Goal: Information Seeking & Learning: Learn about a topic

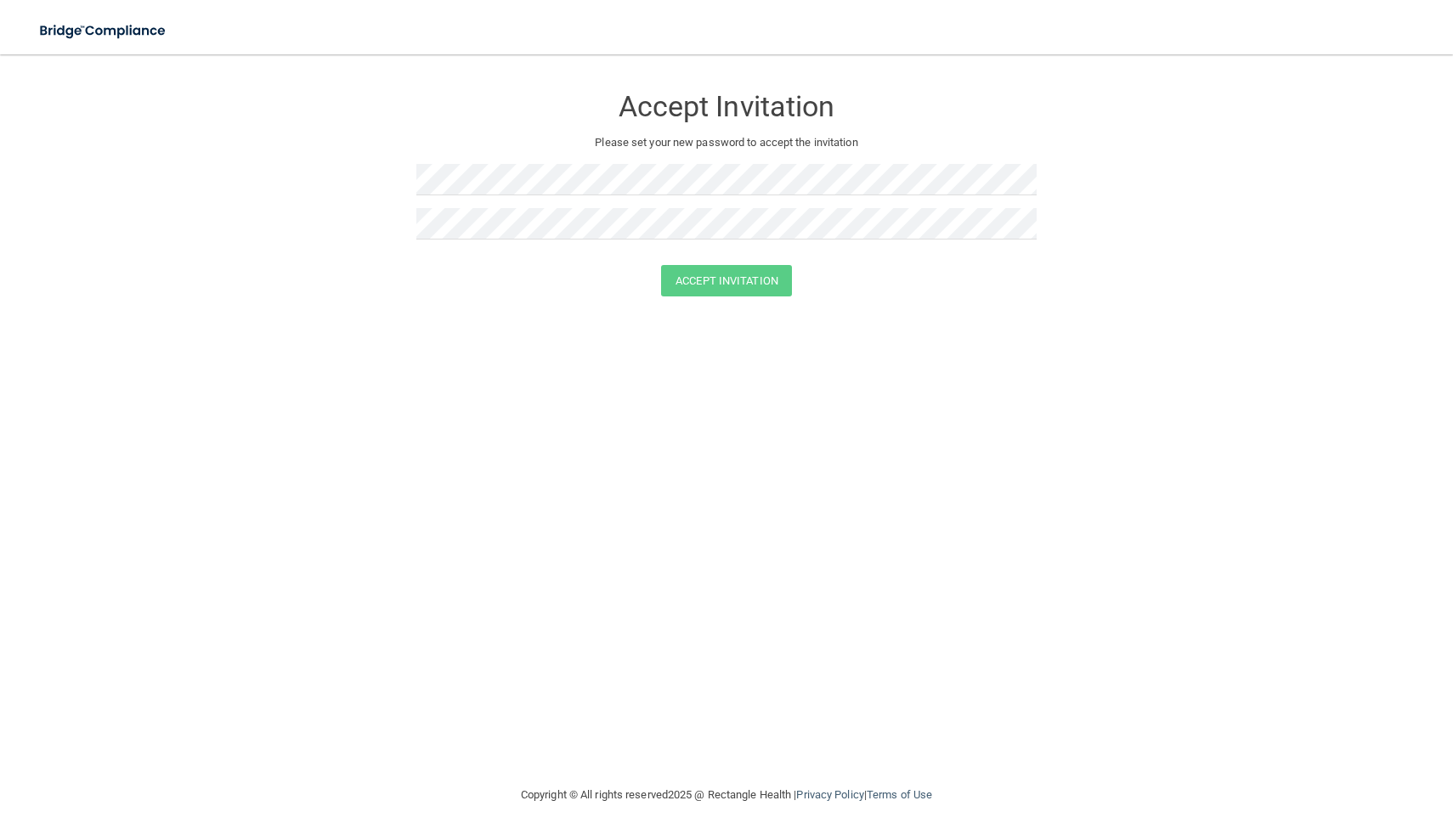
click at [262, 25] on div "Toggle navigation" at bounding box center [302, 31] width 606 height 62
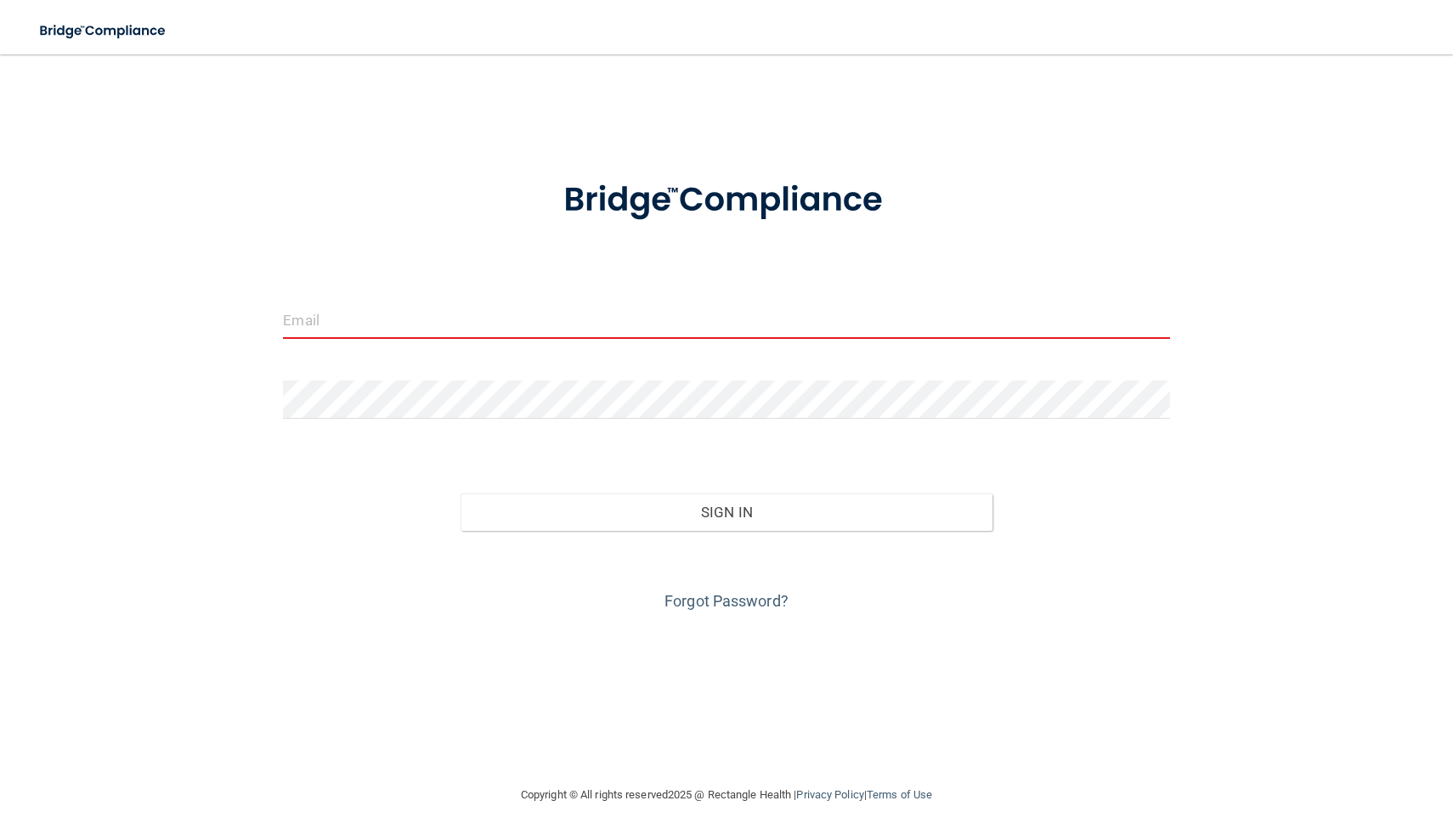
type input "Leonila.geronimo@gmail.com"
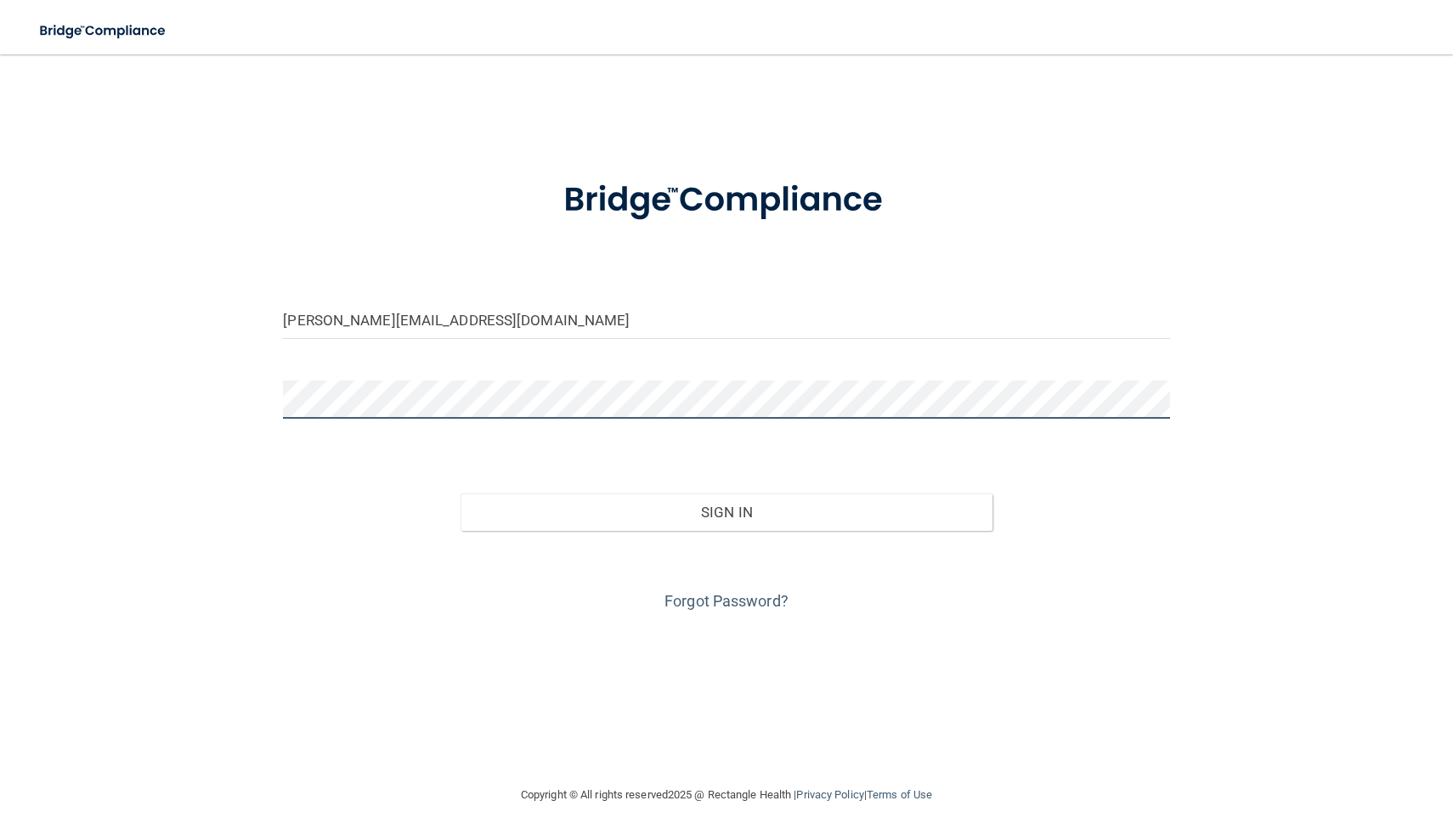
click at [726, 510] on button "Sign In" at bounding box center [726, 512] width 532 height 38
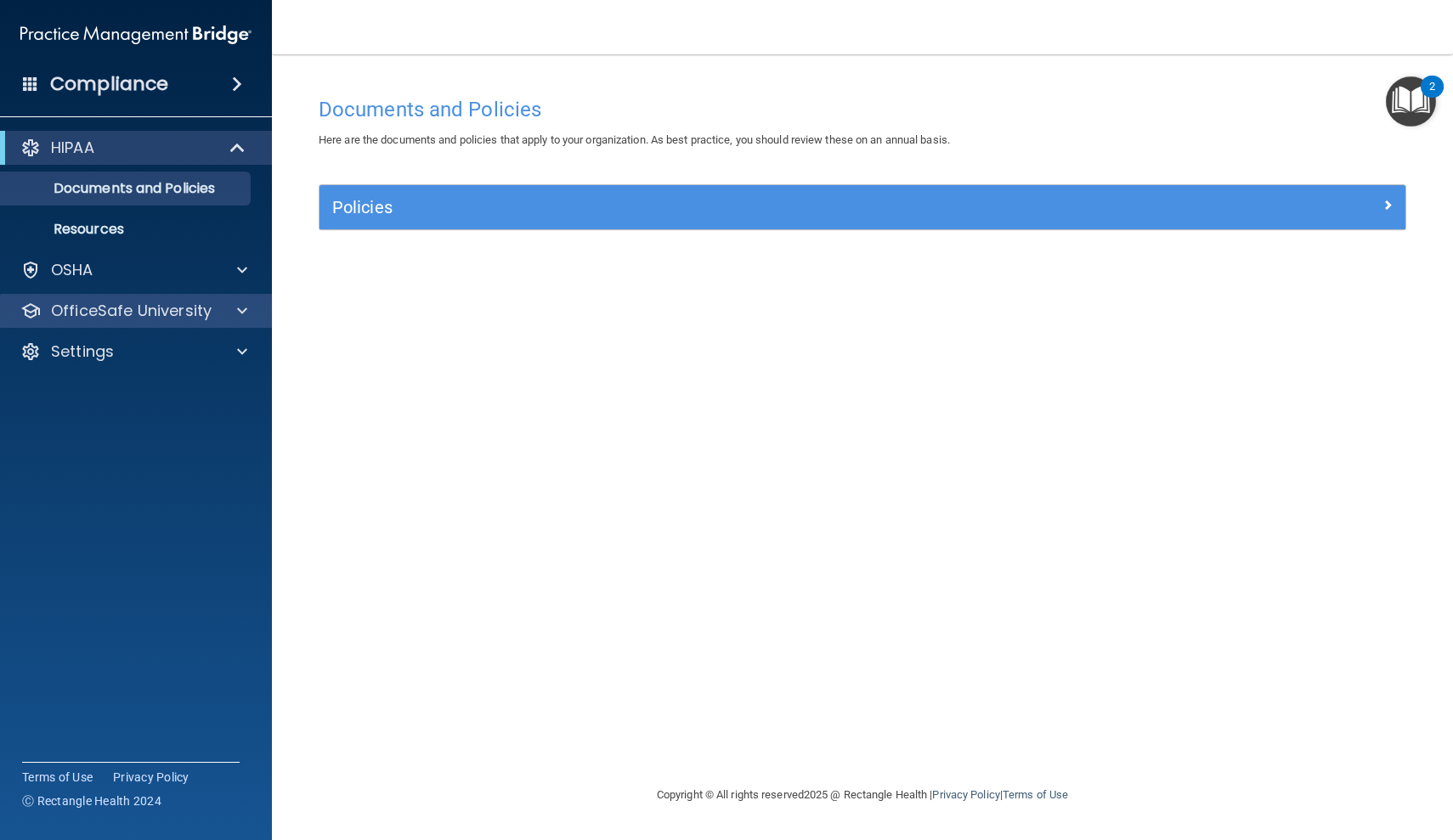
click at [129, 304] on p "OfficeSafe University" at bounding box center [130, 310] width 160 height 21
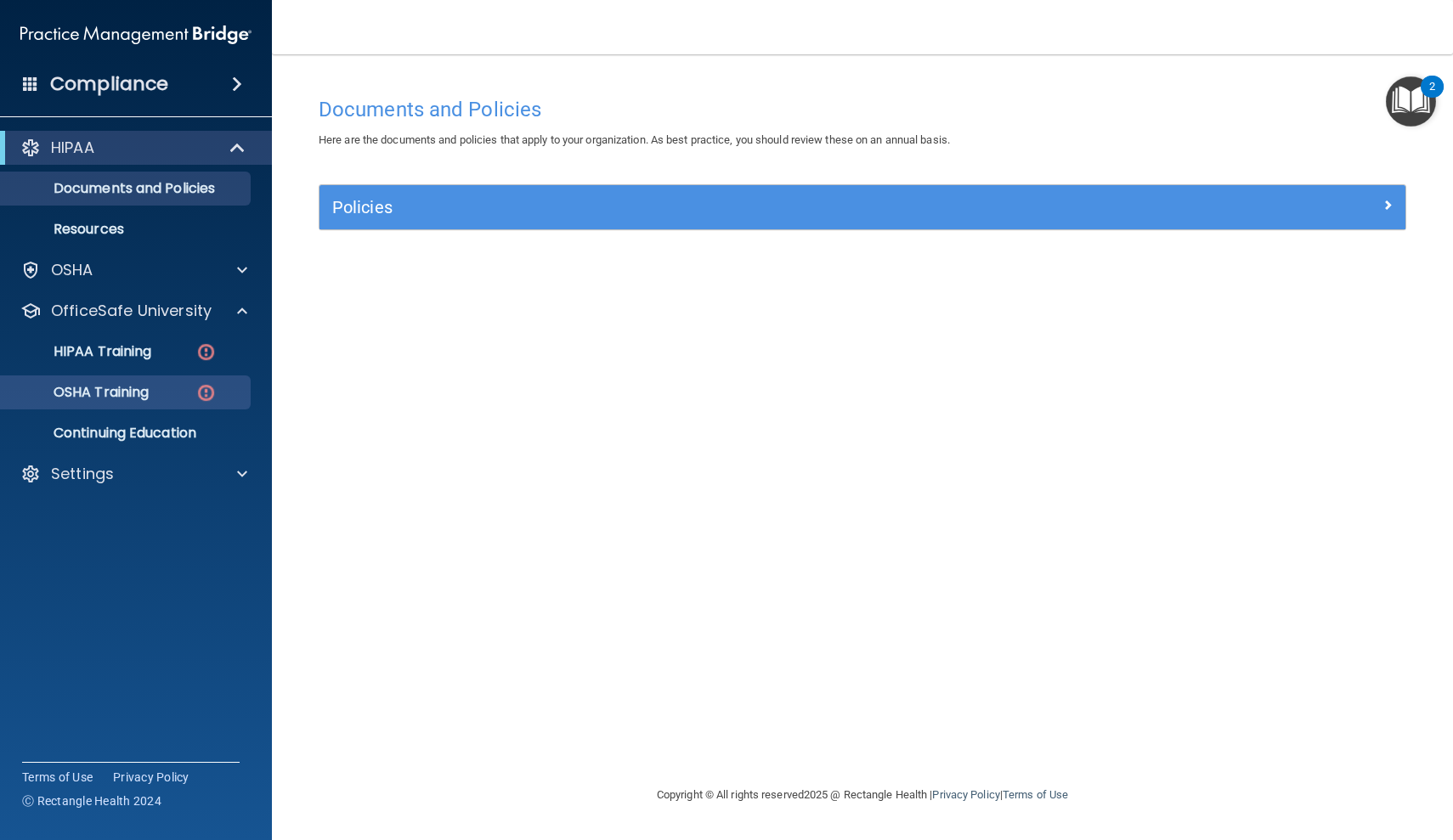
click at [168, 384] on div "OSHA Training" at bounding box center [126, 392] width 232 height 17
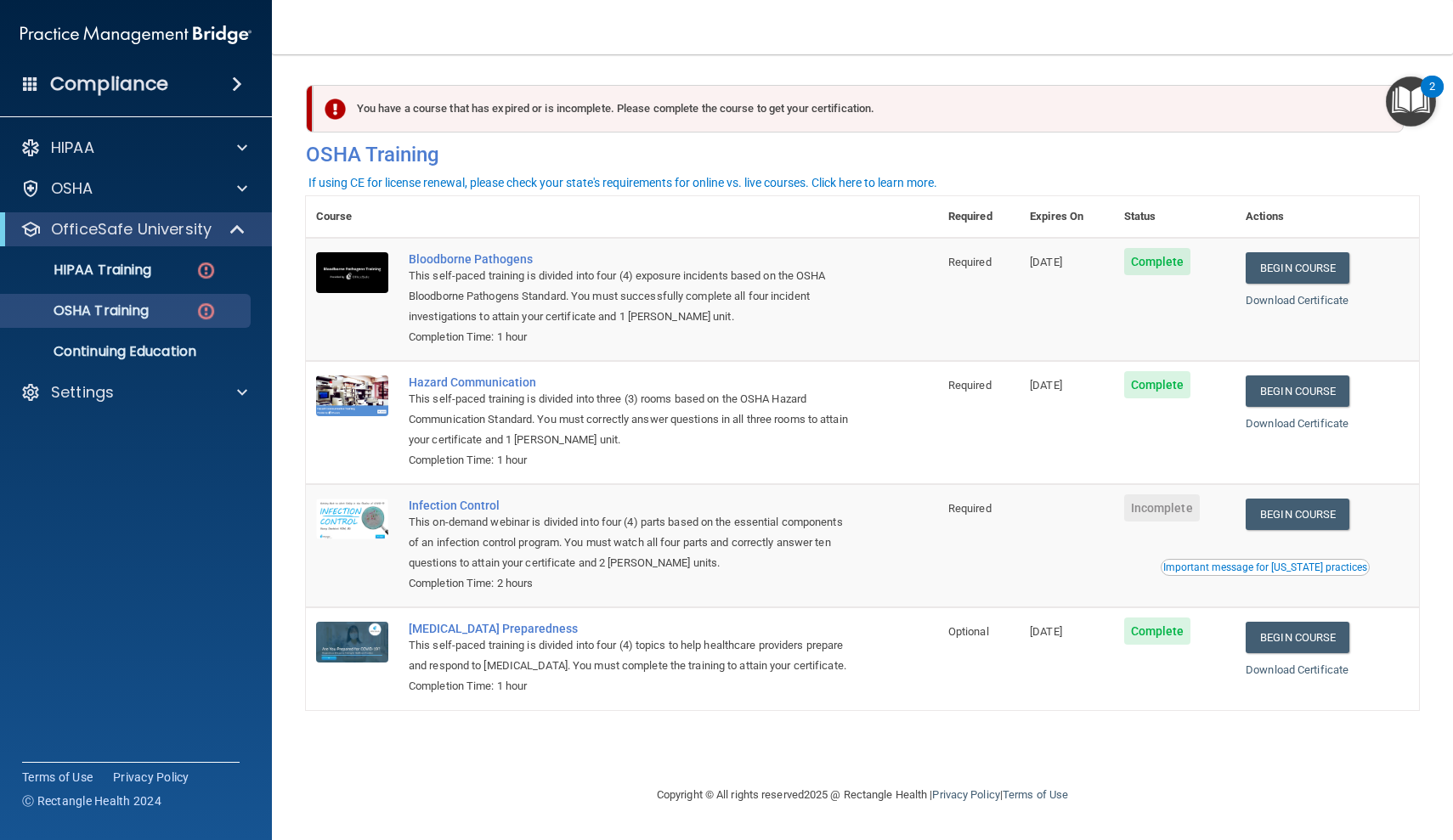
click at [1291, 487] on td "Begin Course Download Certificate Important message for California practices" at bounding box center [1327, 546] width 184 height 123
click at [1326, 516] on link "Begin Course" at bounding box center [1297, 514] width 103 height 32
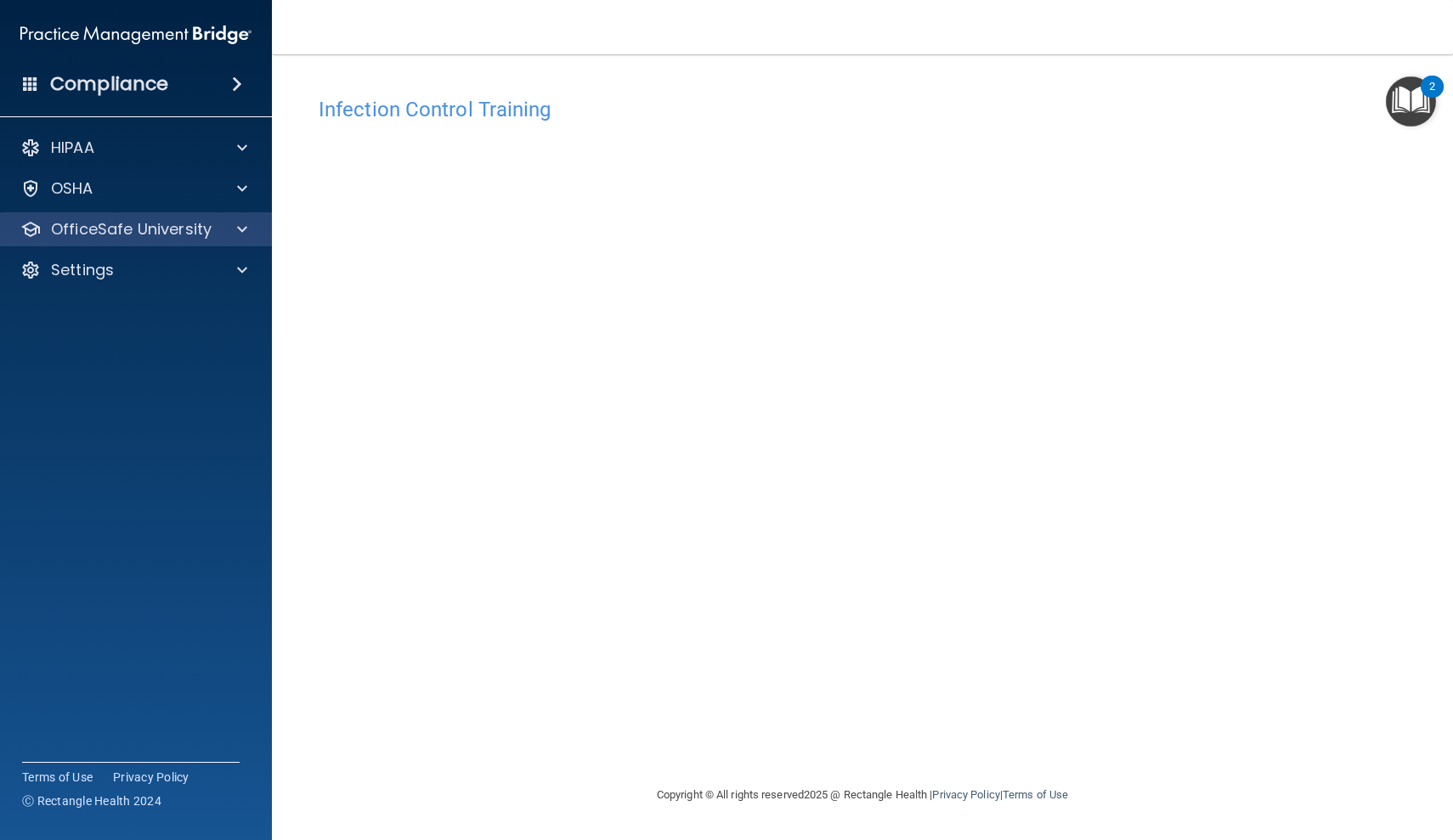
click at [192, 219] on p "OfficeSafe University" at bounding box center [130, 229] width 160 height 21
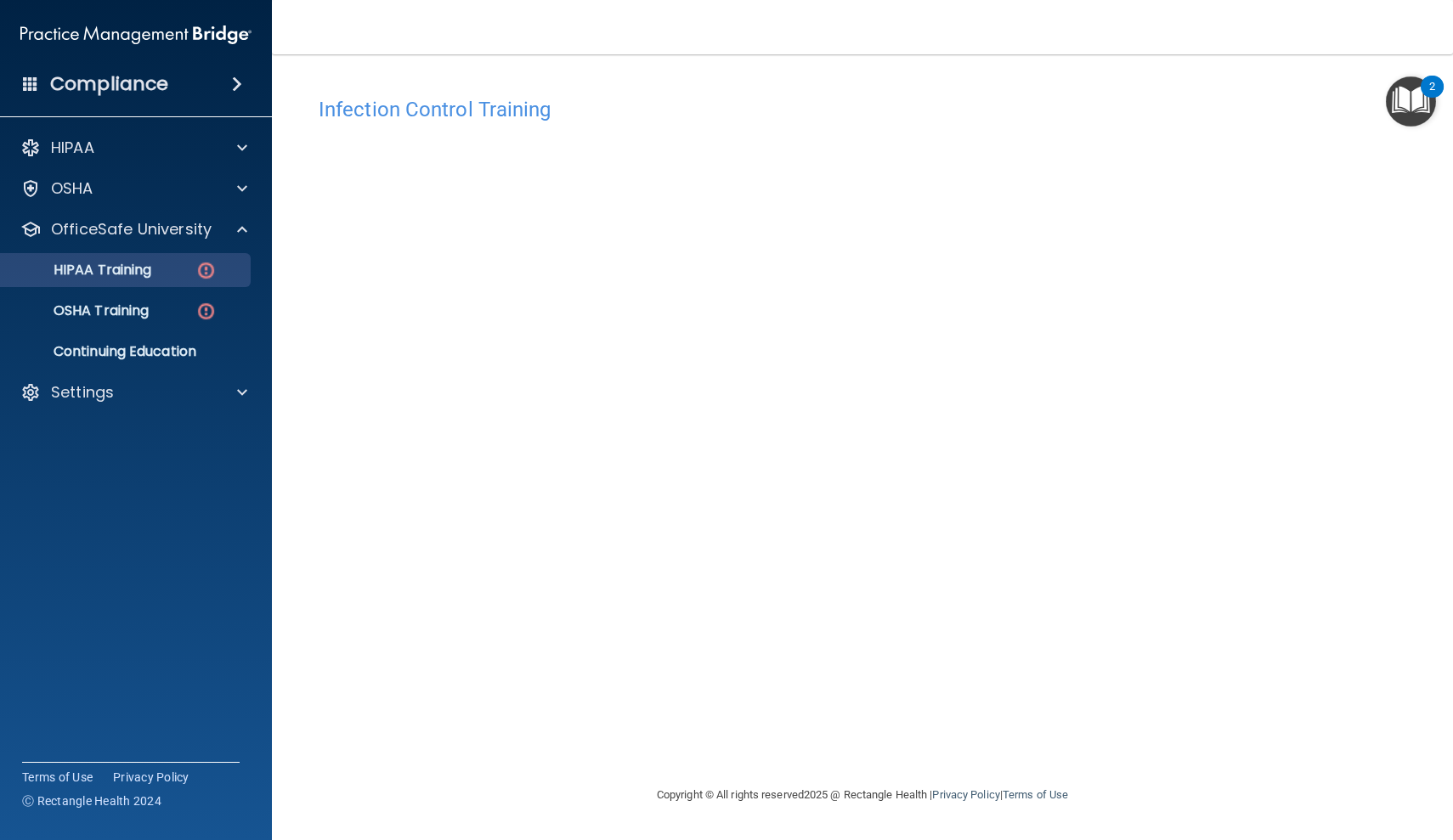
click at [166, 268] on div "HIPAA Training" at bounding box center [126, 269] width 232 height 17
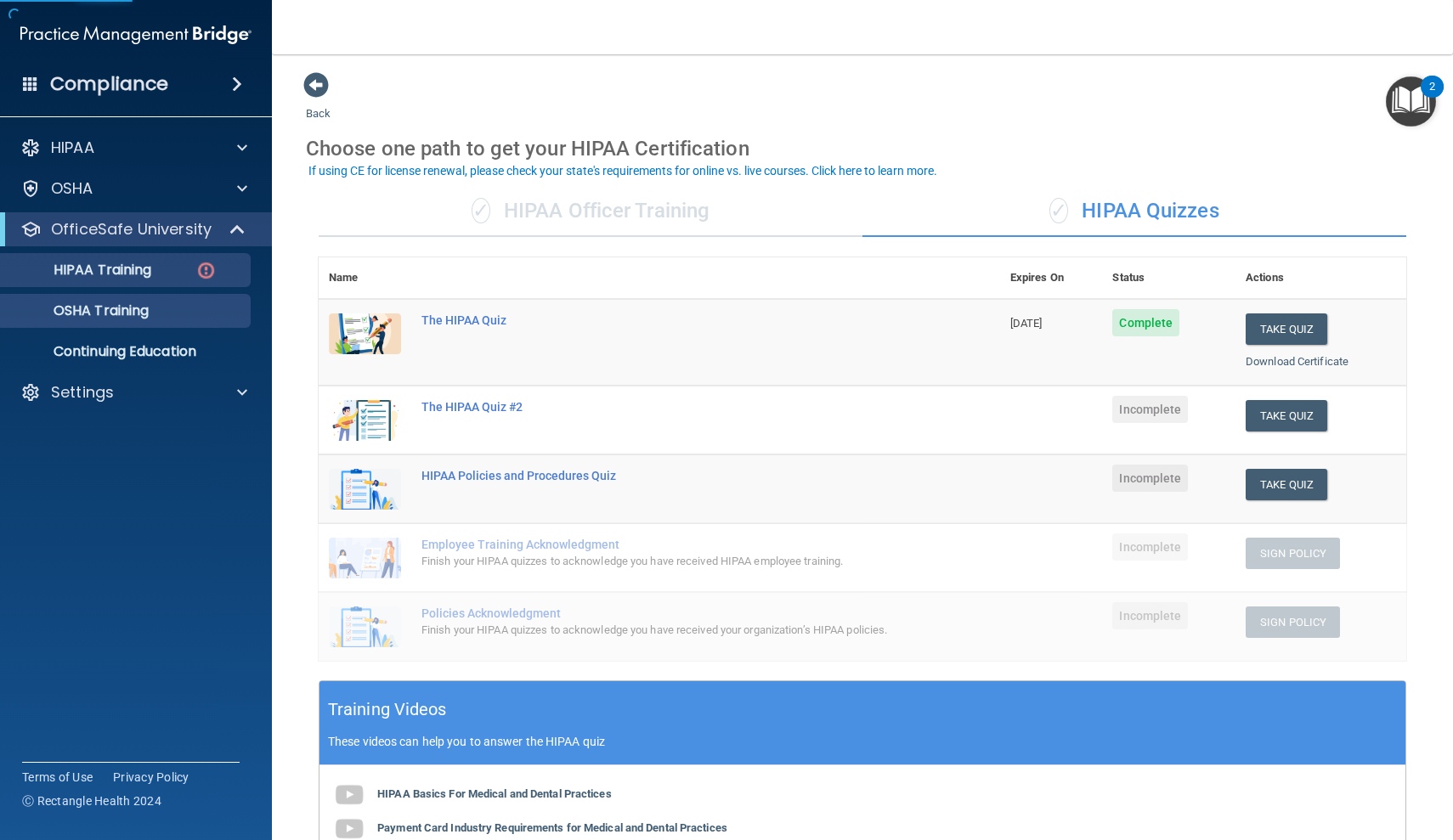
click at [175, 311] on div "OSHA Training" at bounding box center [126, 310] width 232 height 17
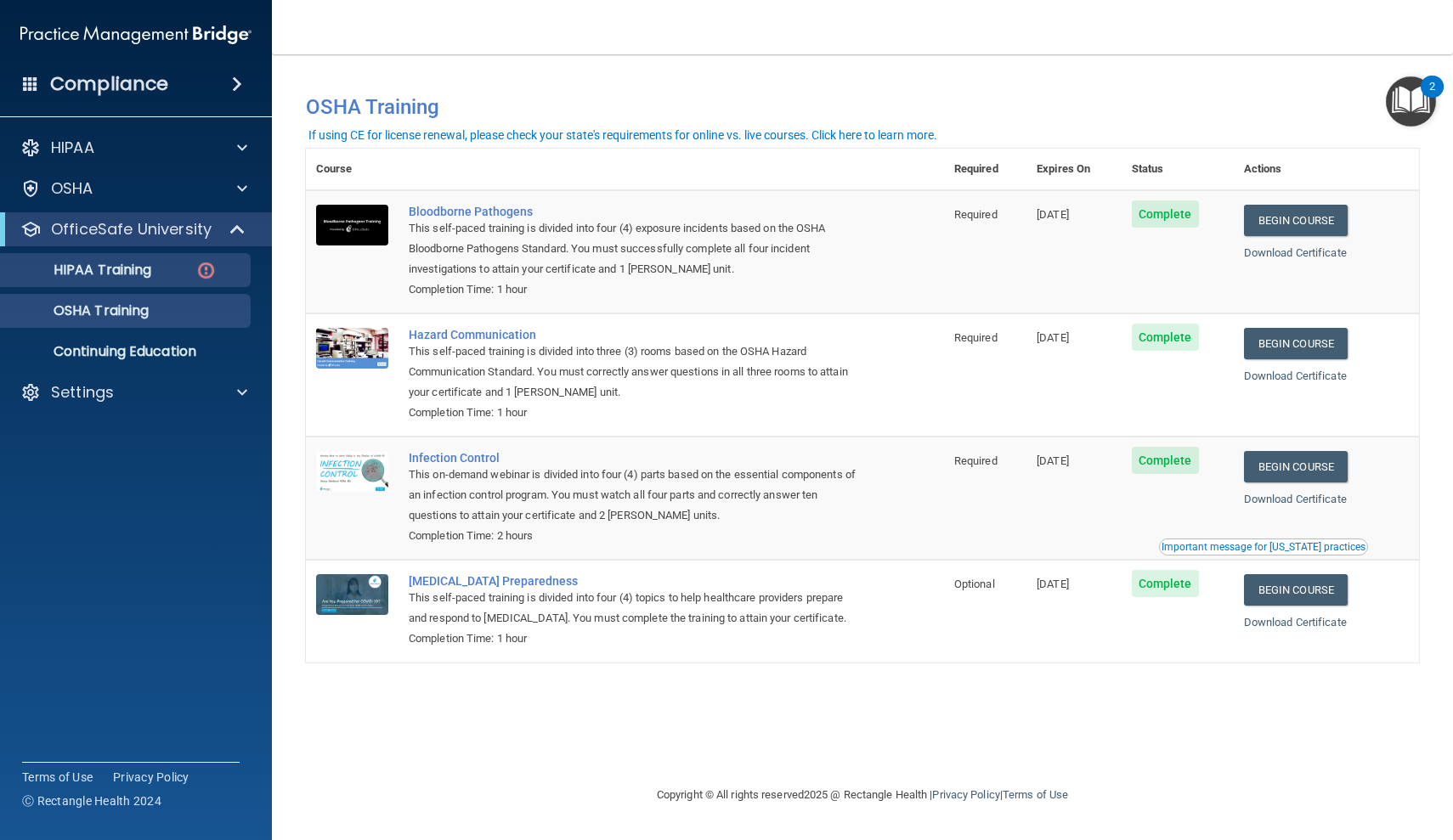
click at [199, 275] on img at bounding box center [205, 269] width 21 height 21
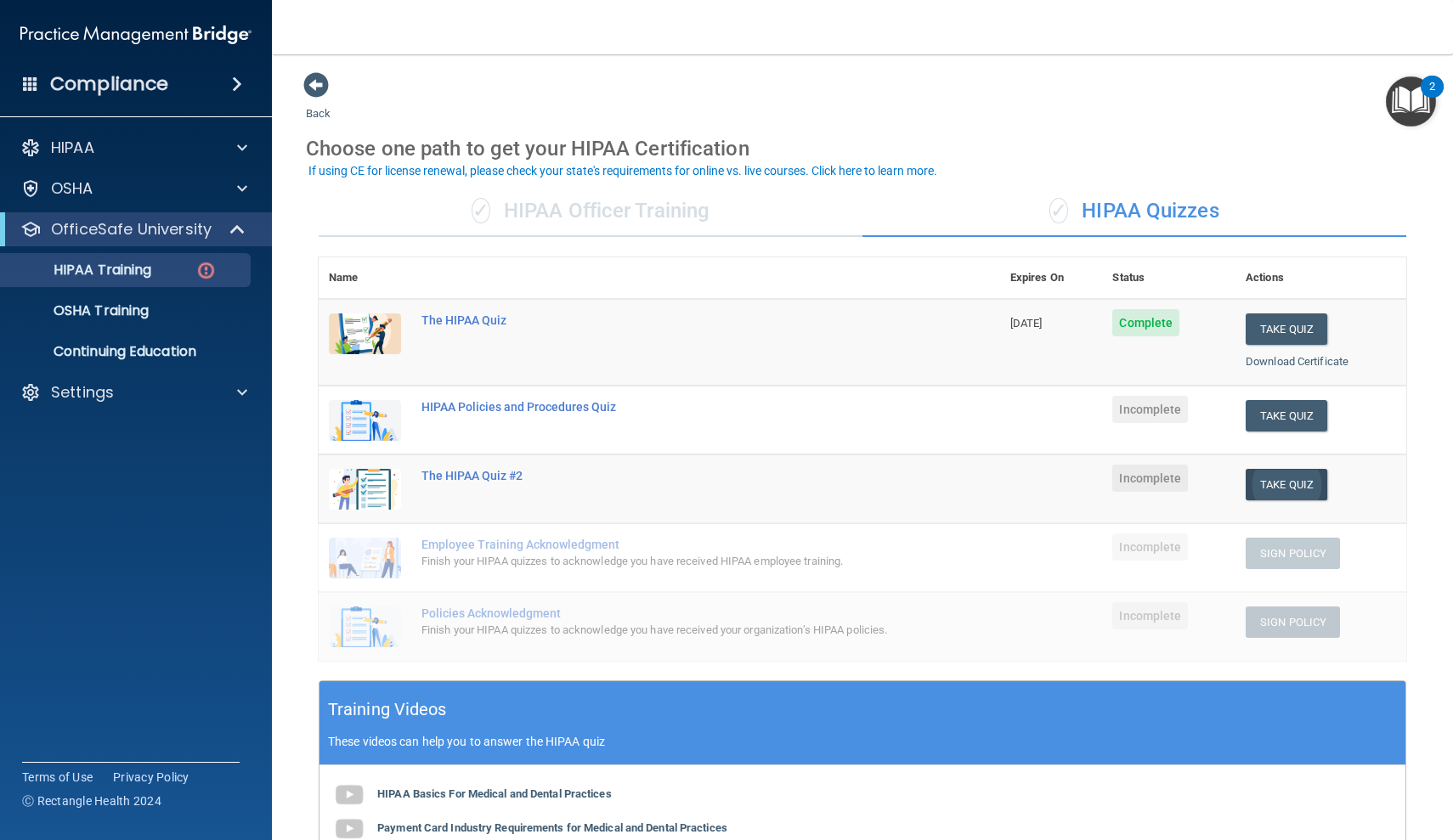
click at [1264, 487] on button "Take Quiz" at bounding box center [1286, 485] width 82 height 32
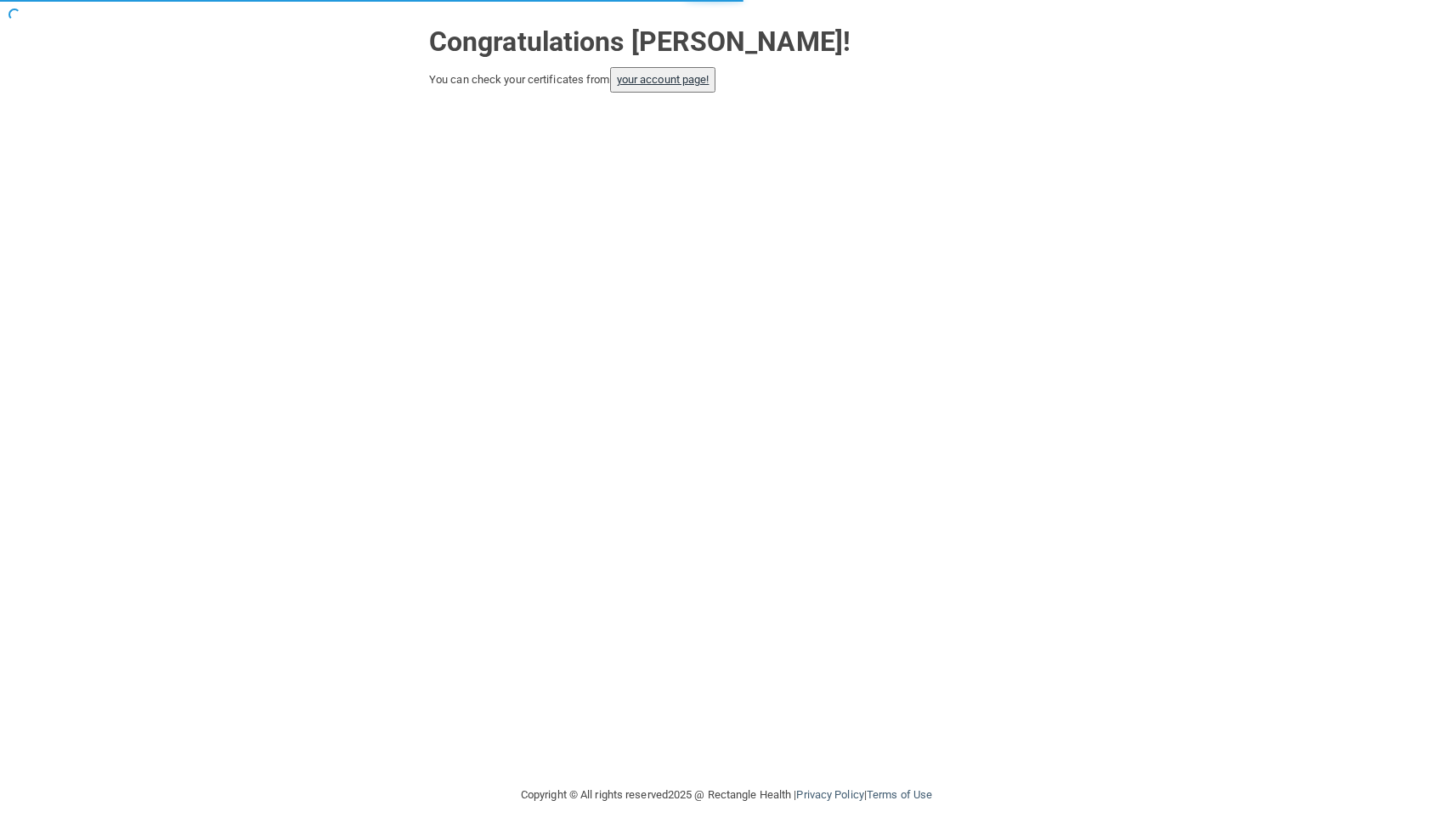
click at [644, 77] on link "your account page!" at bounding box center [662, 79] width 92 height 13
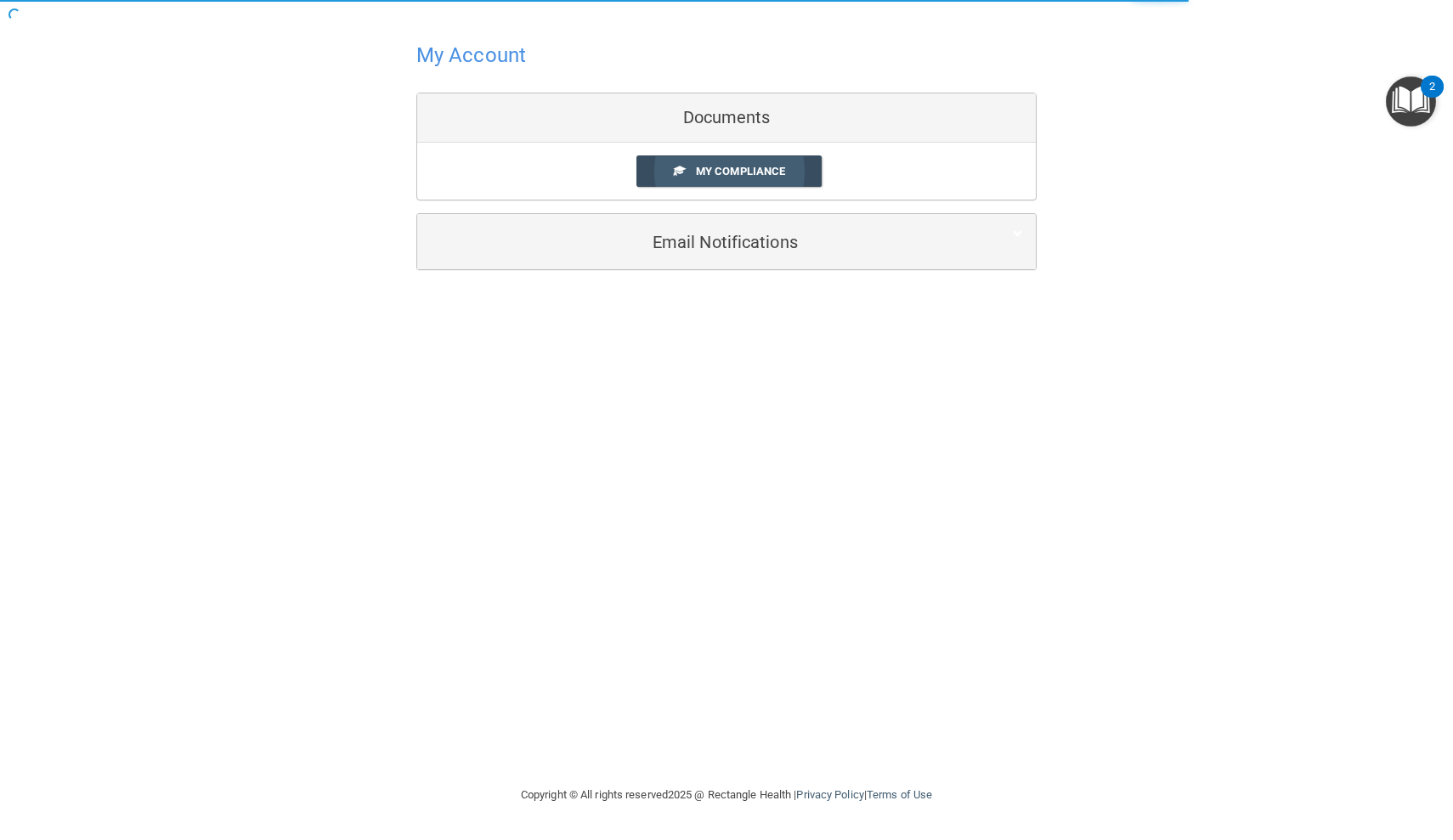
click at [708, 166] on span "My Compliance" at bounding box center [741, 171] width 90 height 13
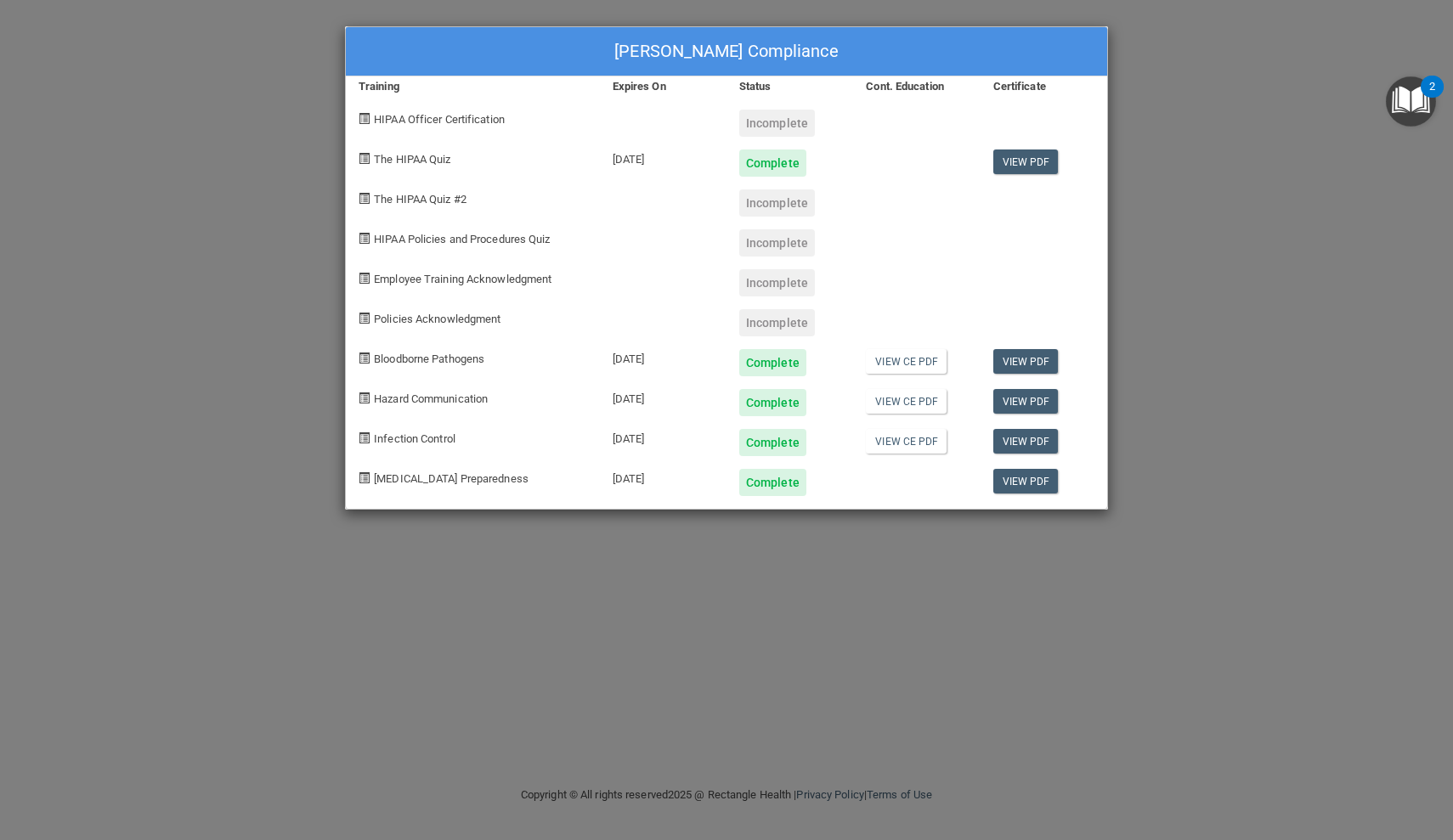
click at [435, 320] on span "Policies Acknowledgment" at bounding box center [437, 318] width 126 height 13
click at [458, 293] on div "Employee Training Acknowledgment" at bounding box center [472, 276] width 254 height 40
